Goal: Task Accomplishment & Management: Use online tool/utility

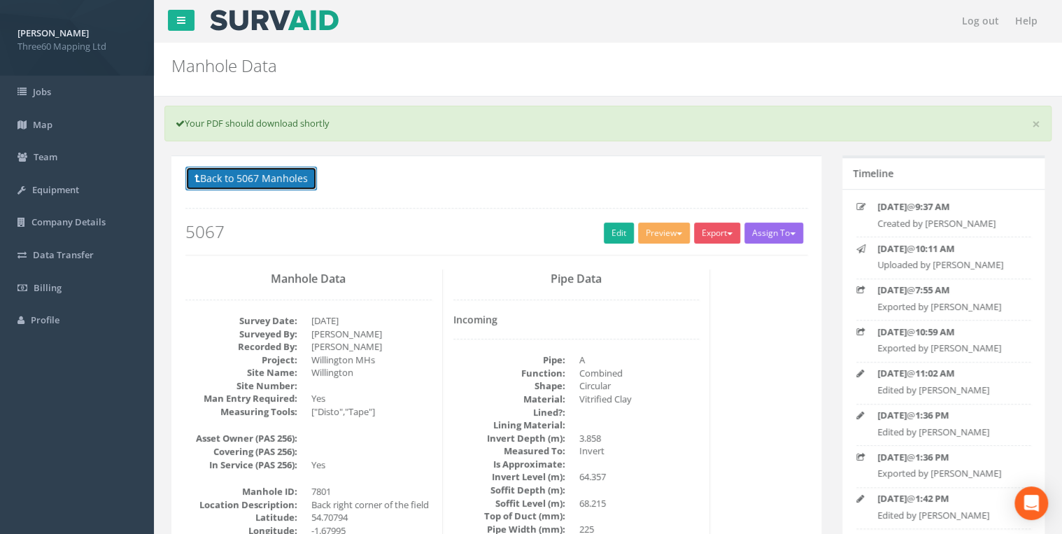
click at [289, 171] on button "Back to 5067 Manholes" at bounding box center [251, 179] width 132 height 24
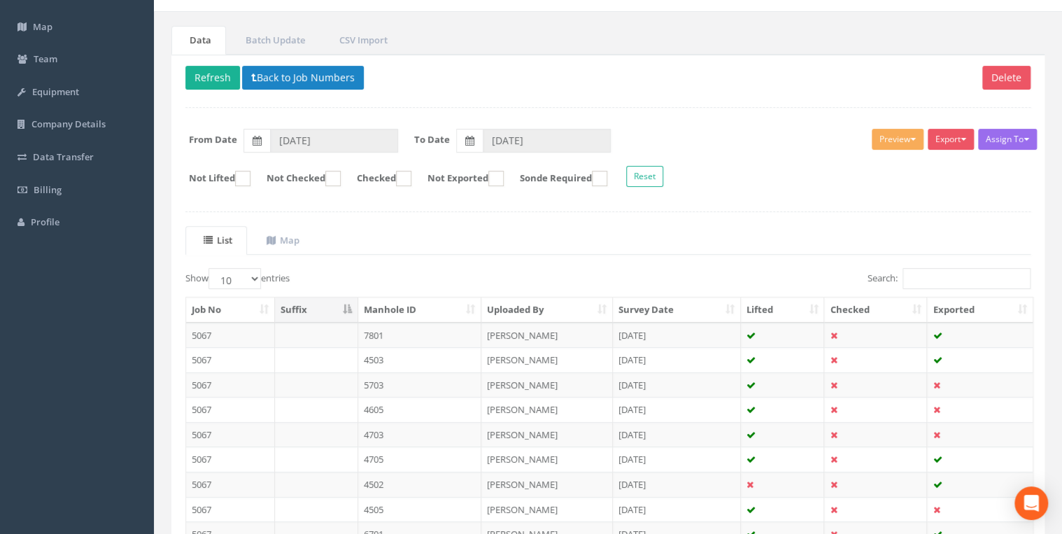
scroll to position [14, 0]
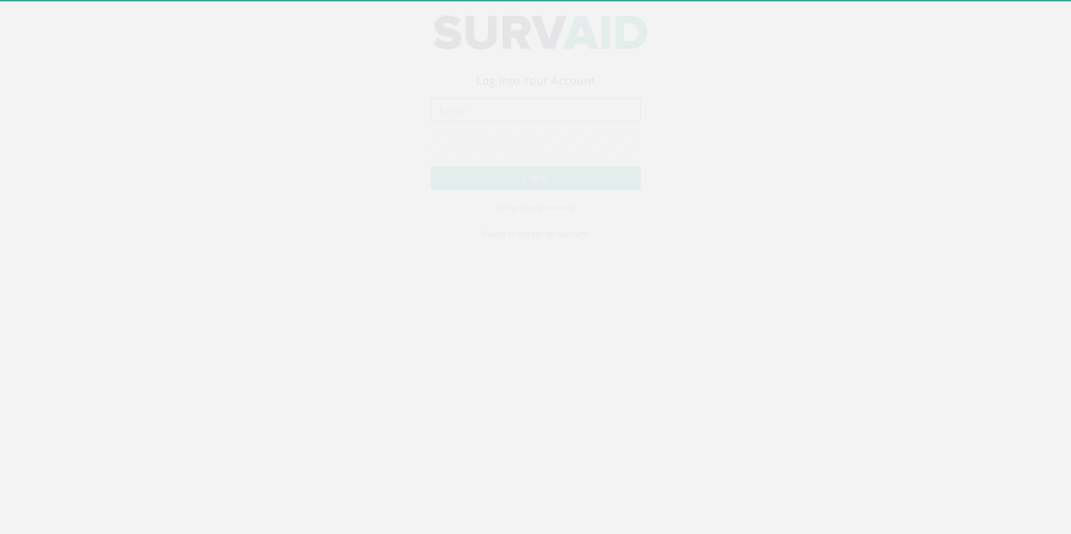
type input "[EMAIL_ADDRESS][DOMAIN_NAME]"
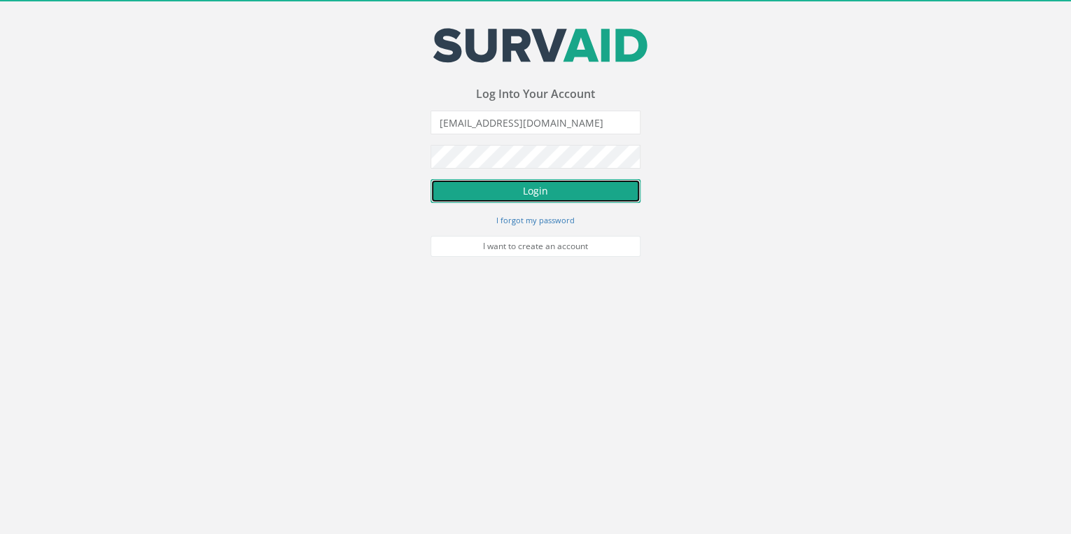
click at [545, 198] on button "Login" at bounding box center [535, 191] width 210 height 24
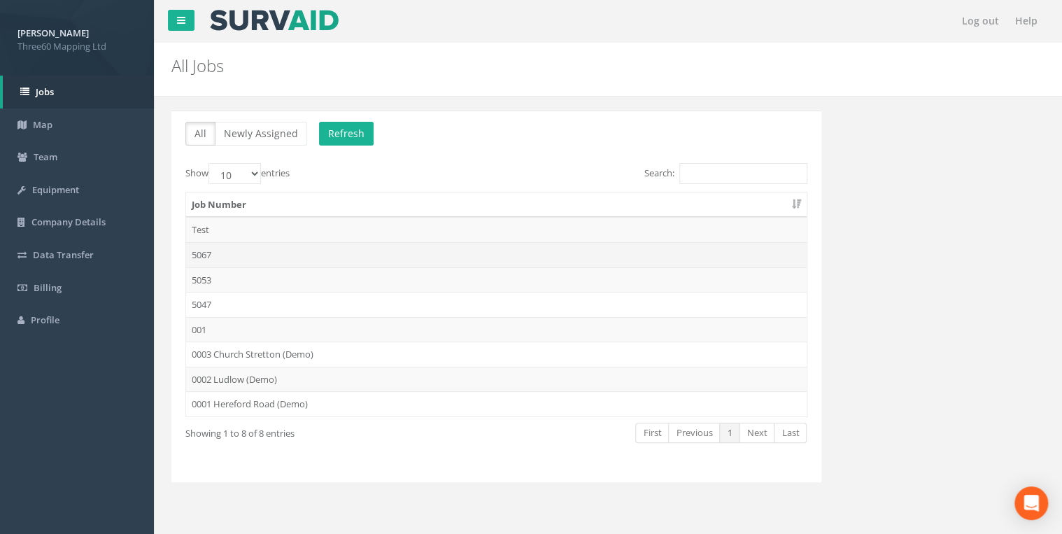
click at [213, 252] on td "5067" at bounding box center [496, 254] width 621 height 25
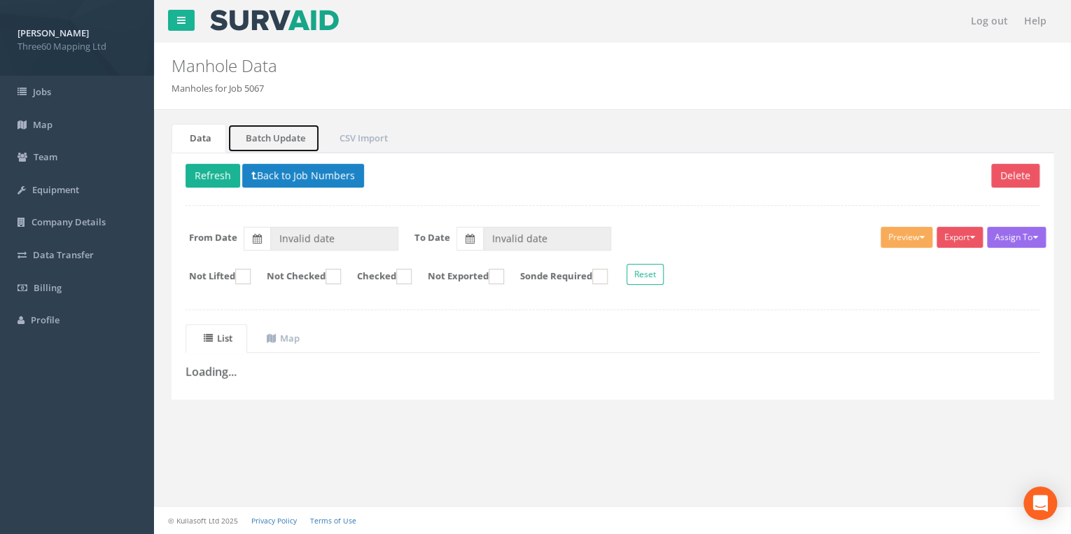
click at [271, 132] on link "Batch Update" at bounding box center [273, 138] width 92 height 29
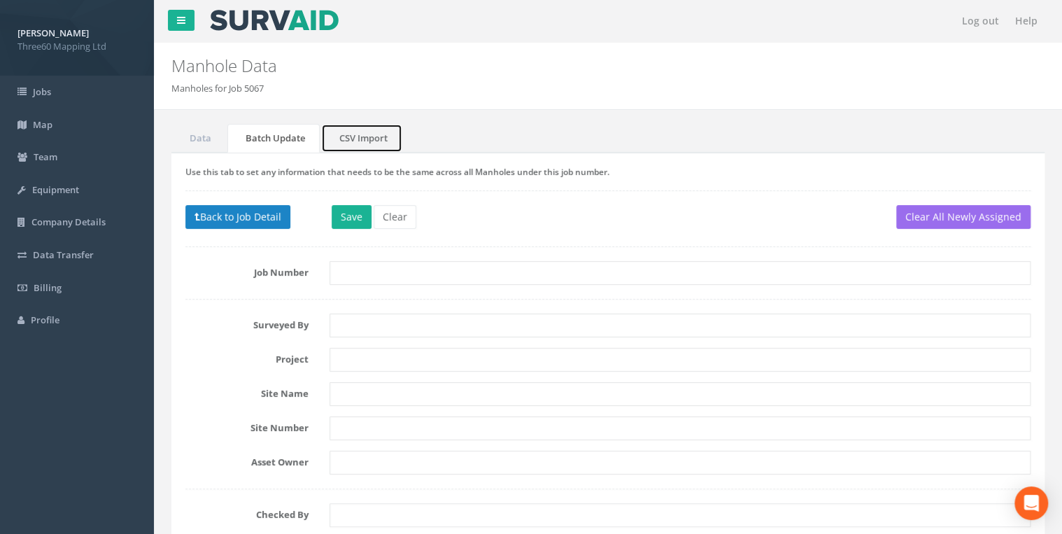
click at [344, 127] on link "CSV Import" at bounding box center [361, 138] width 81 height 29
